Goal: Find specific page/section: Find specific page/section

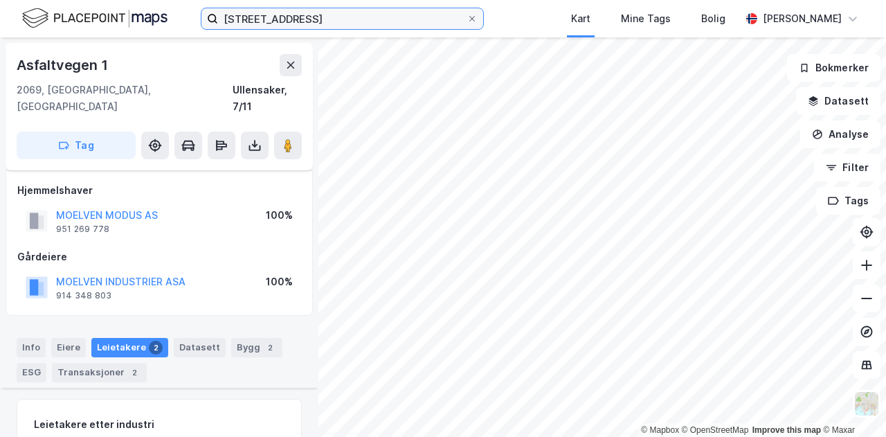
scroll to position [369, 0]
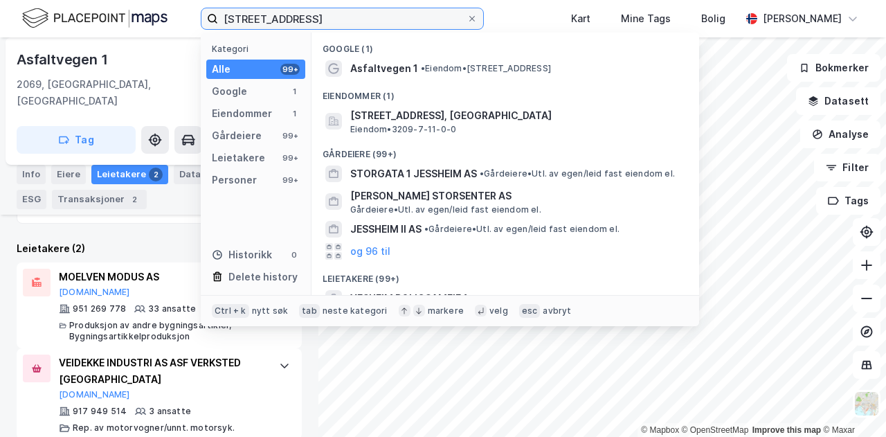
drag, startPoint x: 331, startPoint y: 12, endPoint x: 181, endPoint y: 8, distance: 149.5
click at [173, 8] on div "[STREET_ADDRESS] Kategori Alle 99+ Google 1 Eiendommer 1 Gårdeiere 99+ Leietake…" at bounding box center [443, 18] width 886 height 37
paste input "Energivegen 3"
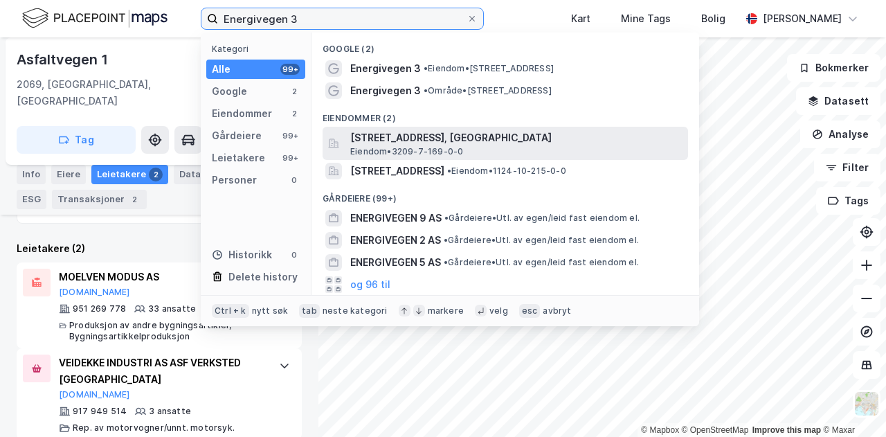
type input "Energivegen 3"
click at [401, 136] on span "[STREET_ADDRESS], [GEOGRAPHIC_DATA]" at bounding box center [516, 137] width 332 height 17
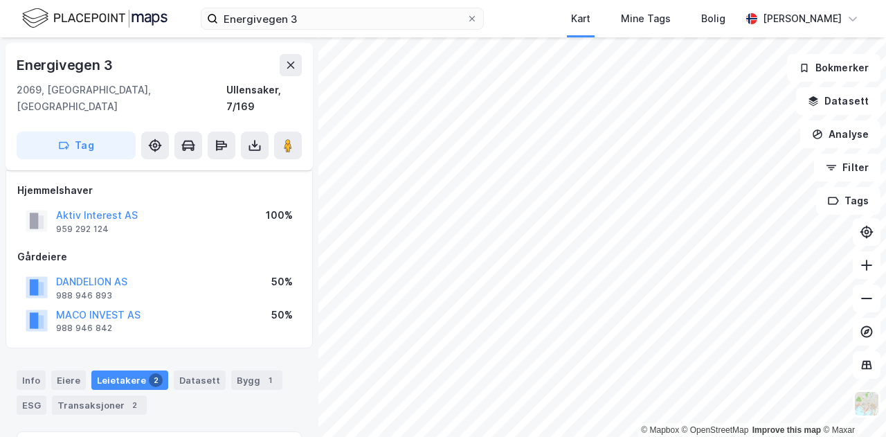
scroll to position [205, 0]
